Goal: Information Seeking & Learning: Learn about a topic

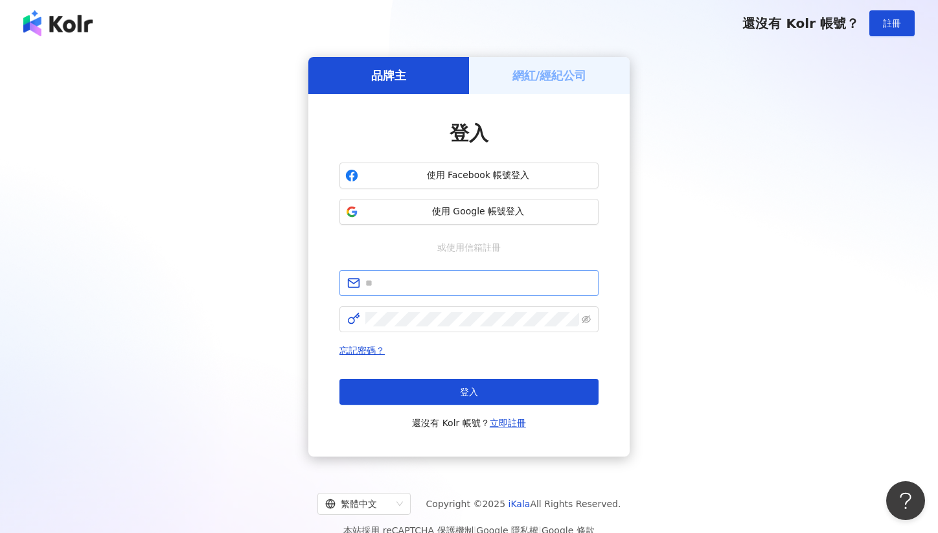
click at [435, 294] on span at bounding box center [468, 283] width 259 height 26
click at [429, 281] on input "text" at bounding box center [477, 283] width 225 height 14
type input "*"
click at [585, 70] on h5 "網紅/經紀公司" at bounding box center [549, 75] width 75 height 16
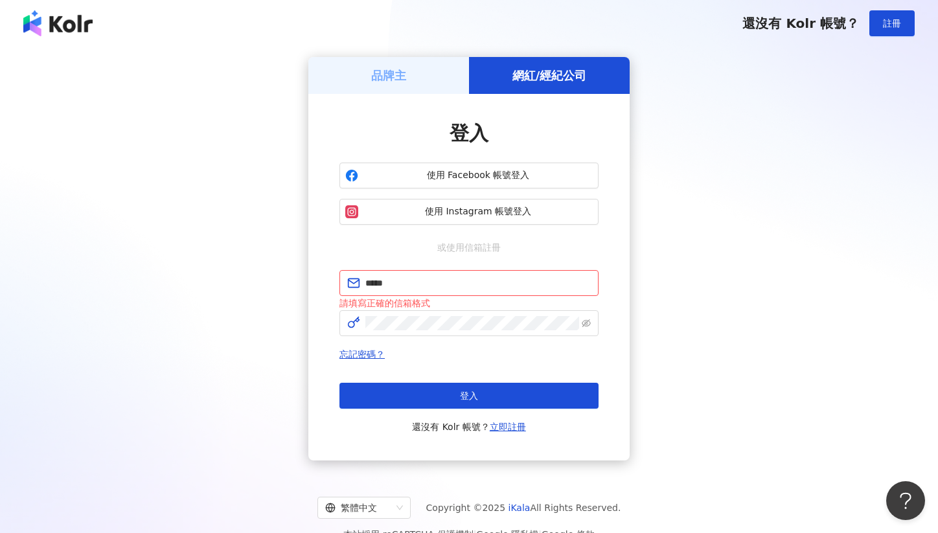
click at [382, 76] on h5 "品牌主" at bounding box center [388, 75] width 35 height 16
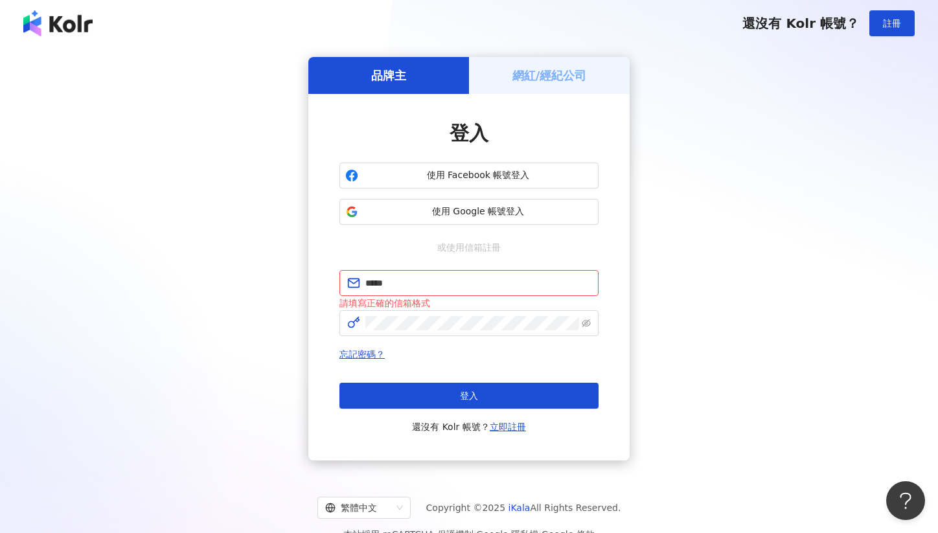
click at [536, 76] on h5 "網紅/經紀公司" at bounding box center [549, 75] width 75 height 16
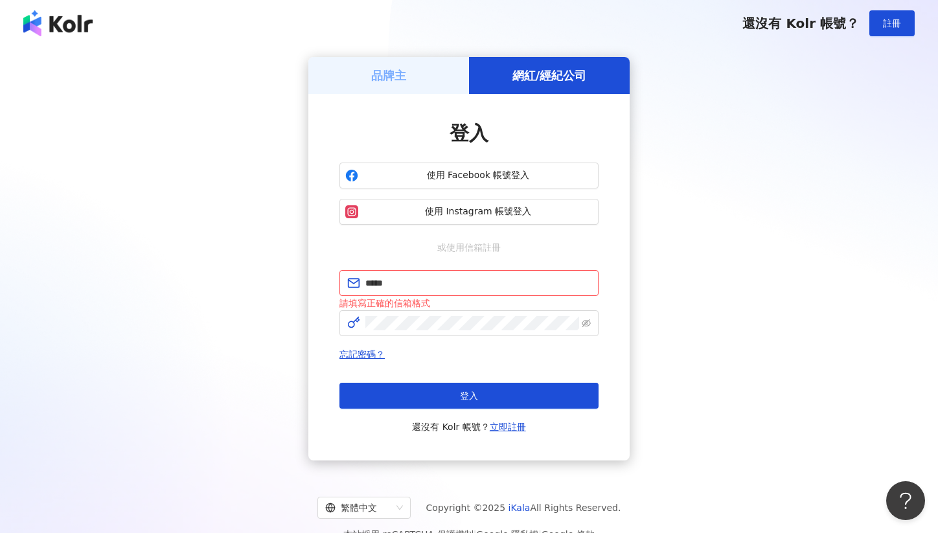
click at [387, 81] on h5 "品牌主" at bounding box center [388, 75] width 35 height 16
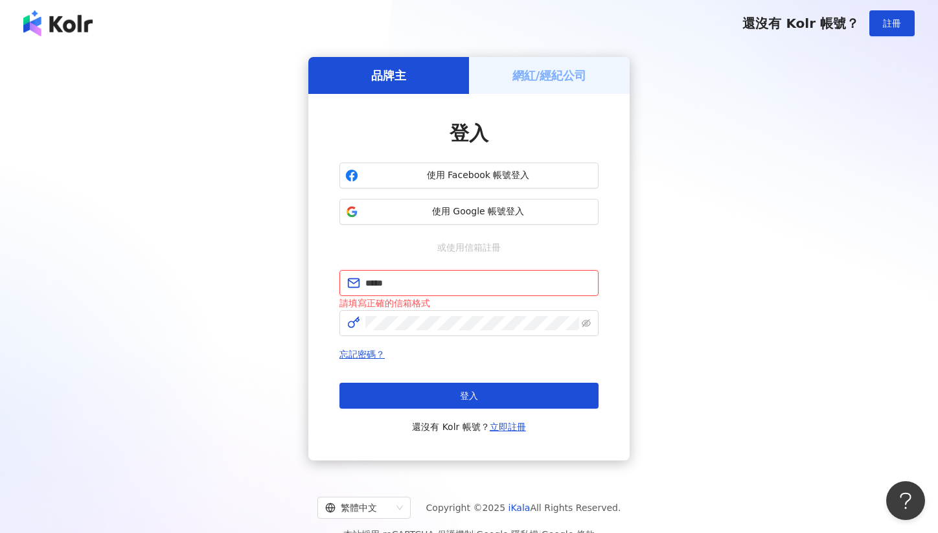
click at [435, 279] on input "*****" at bounding box center [477, 283] width 225 height 14
type input "**********"
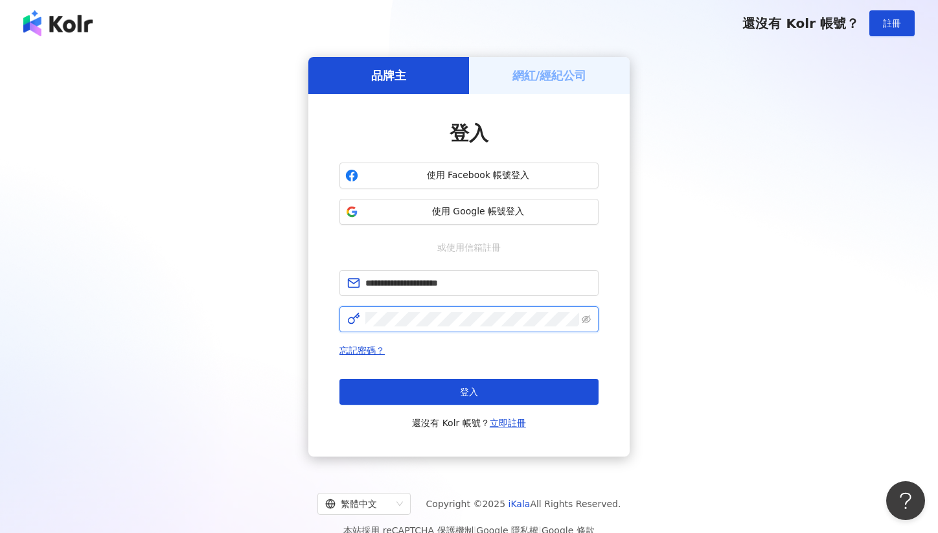
click button "登入" at bounding box center [468, 392] width 259 height 26
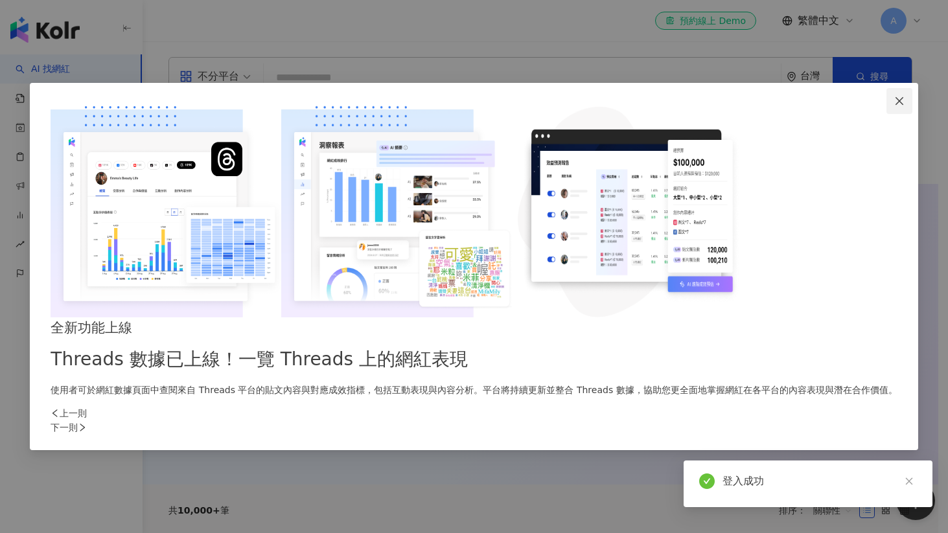
click at [894, 106] on icon "close" at bounding box center [899, 101] width 10 height 10
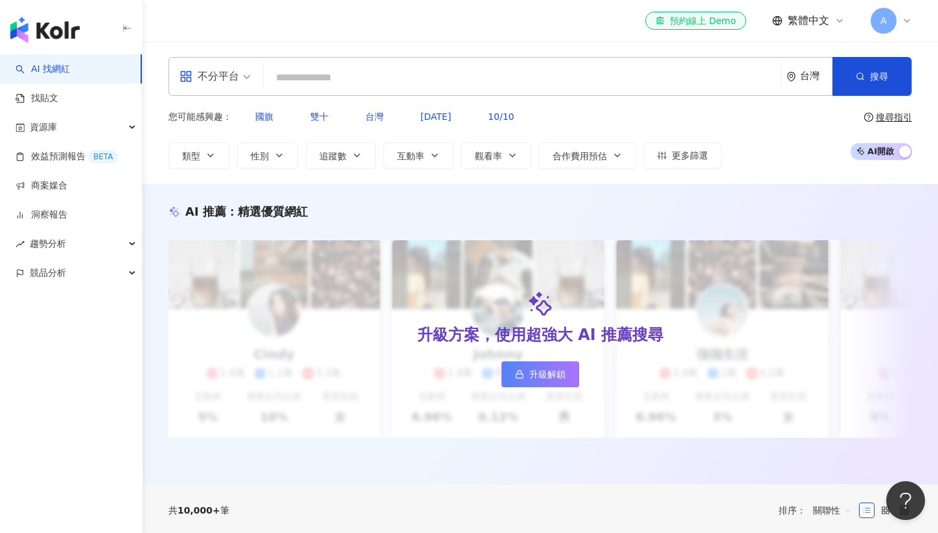
click at [899, 18] on div "A" at bounding box center [891, 21] width 41 height 26
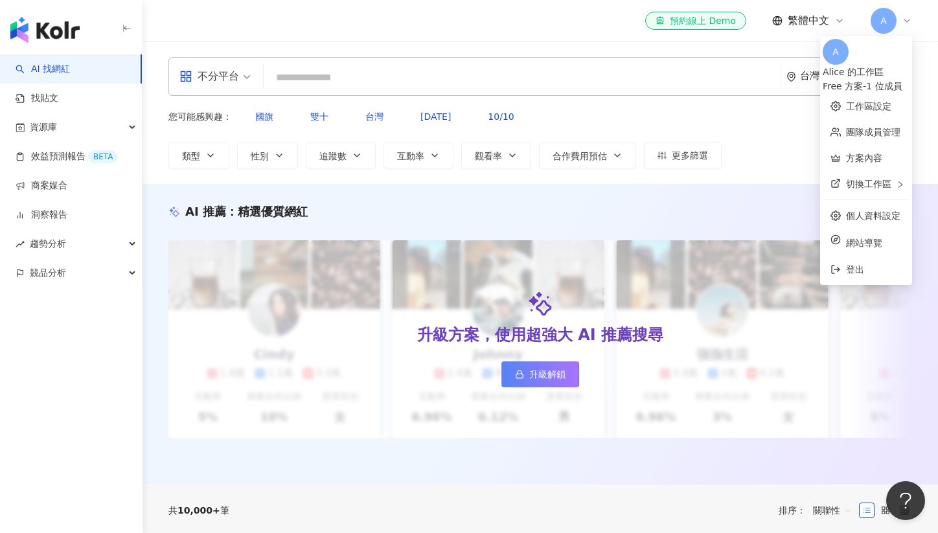
click at [899, 18] on div "A" at bounding box center [891, 21] width 41 height 26
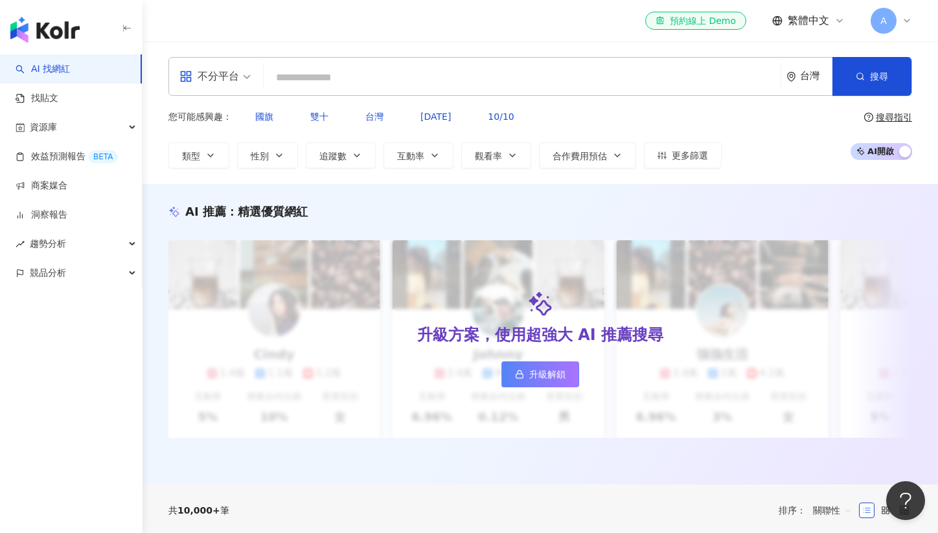
click at [884, 16] on span "A" at bounding box center [883, 21] width 6 height 14
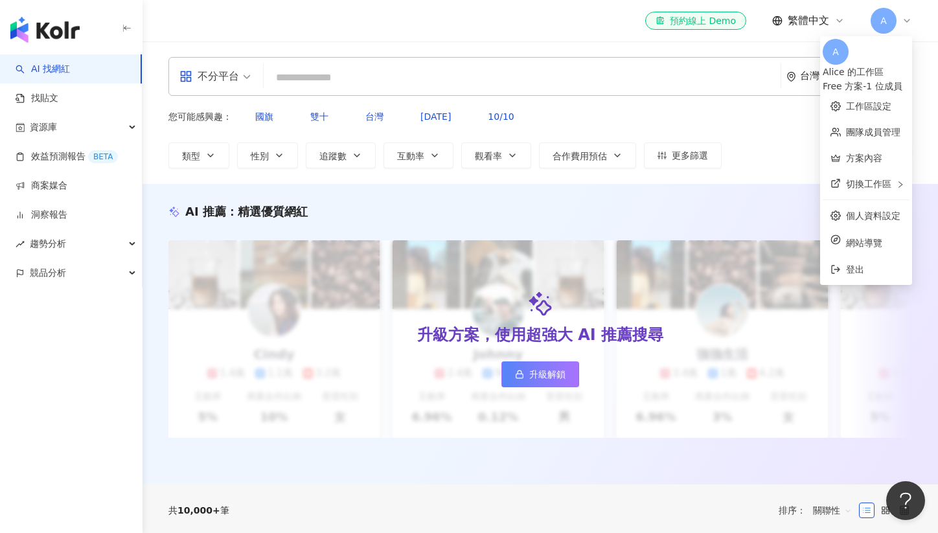
click at [330, 76] on input "search" at bounding box center [522, 77] width 507 height 25
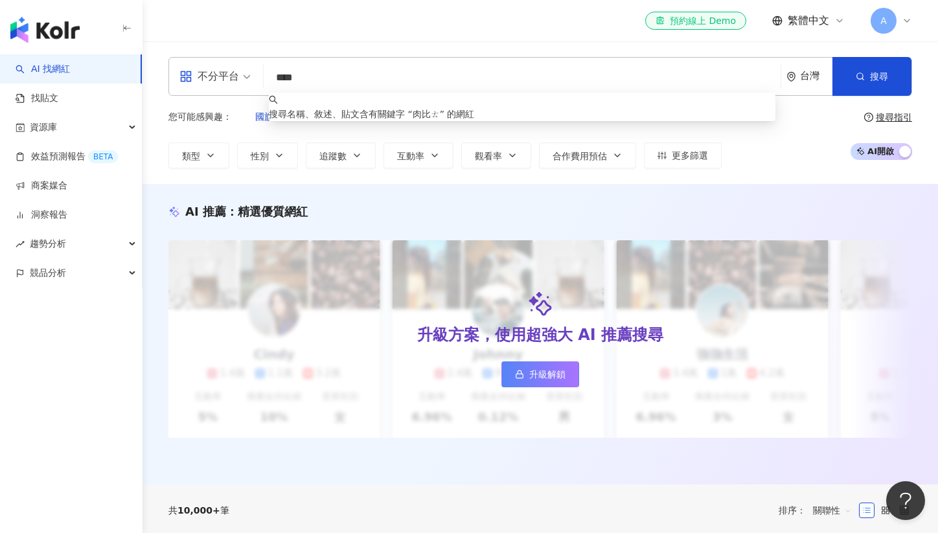
type input "***"
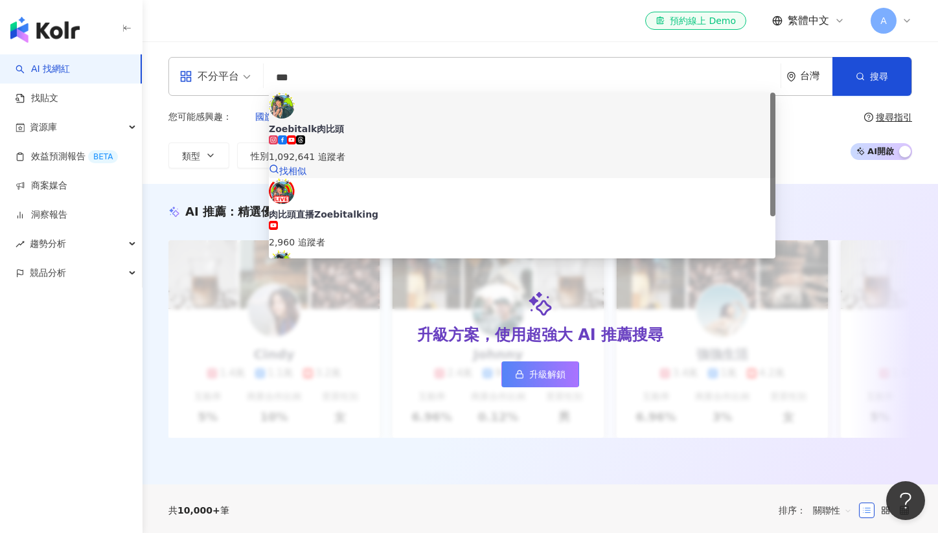
click at [413, 150] on div "1,092,641 追蹤者" at bounding box center [522, 157] width 507 height 14
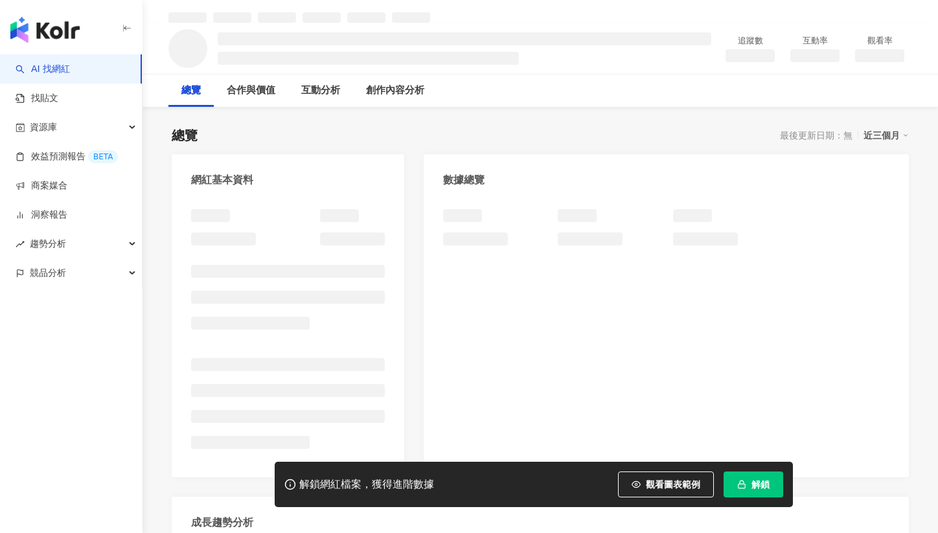
scroll to position [78, 0]
